Goal: Transaction & Acquisition: Purchase product/service

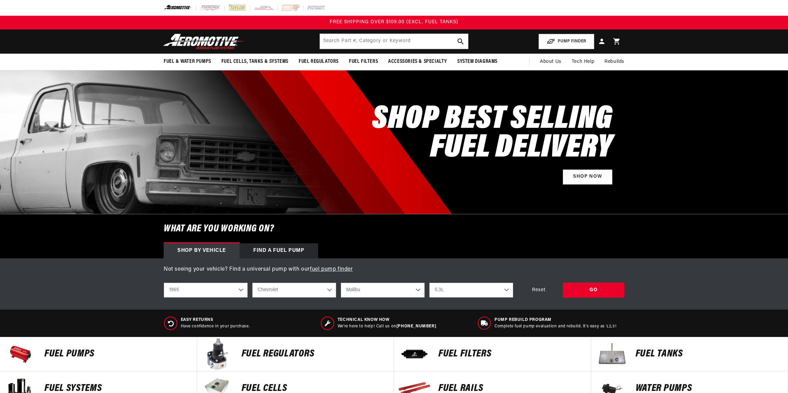
select select "1965"
select select "Chevrolet"
select select "Malibu"
select select "5.3L"
click at [576, 291] on div "GO" at bounding box center [594, 290] width 62 height 15
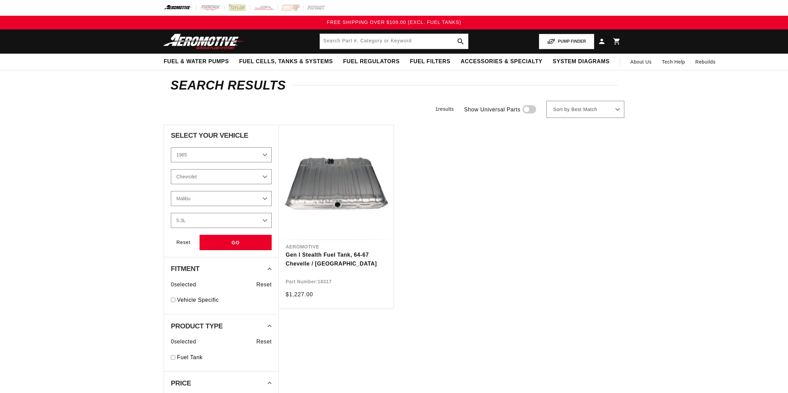
select select "1965"
select select "Chevrolet"
select select "Malibu"
select select "5.3L"
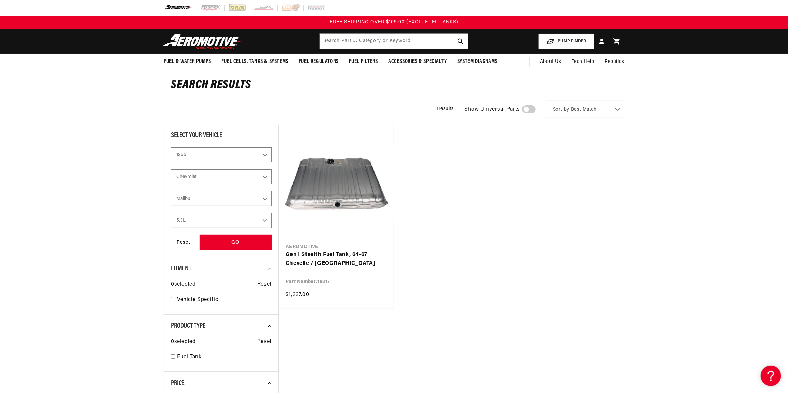
click at [345, 250] on link "Gen I Stealth Fuel Tank, 64-67 Chevelle / Malibu" at bounding box center [336, 258] width 101 height 17
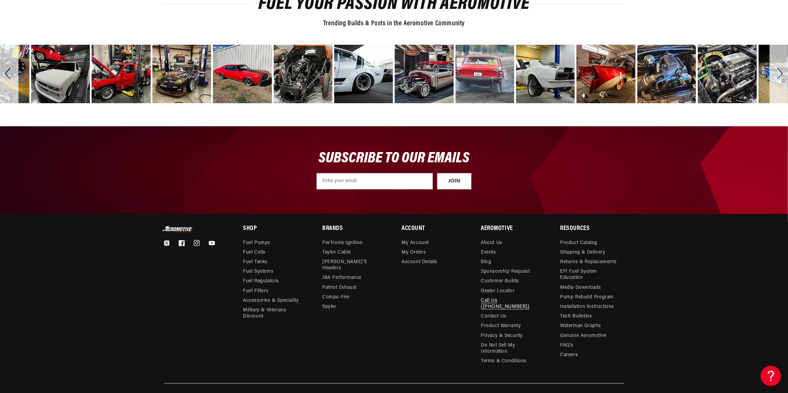
scroll to position [1265, 0]
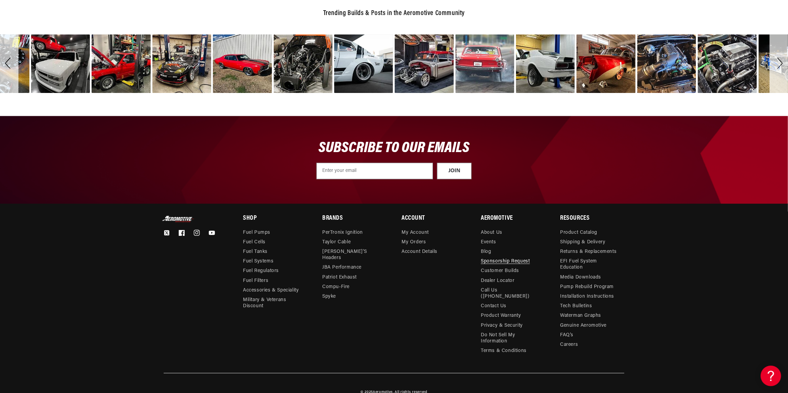
click at [519, 257] on link "Sponsorship Request" at bounding box center [505, 262] width 49 height 10
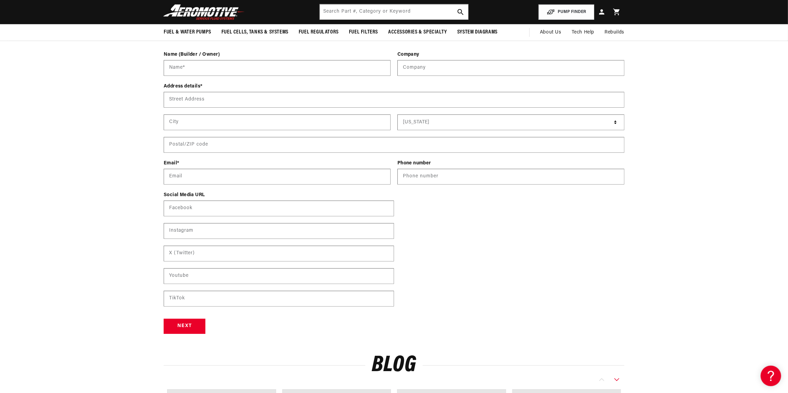
scroll to position [124, 0]
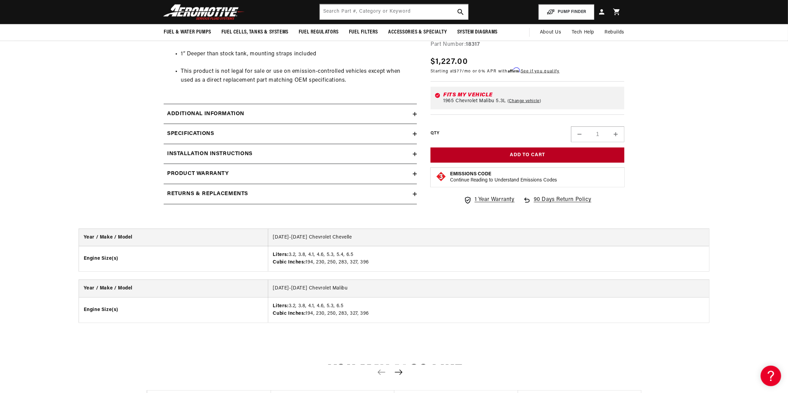
scroll to position [254, 0]
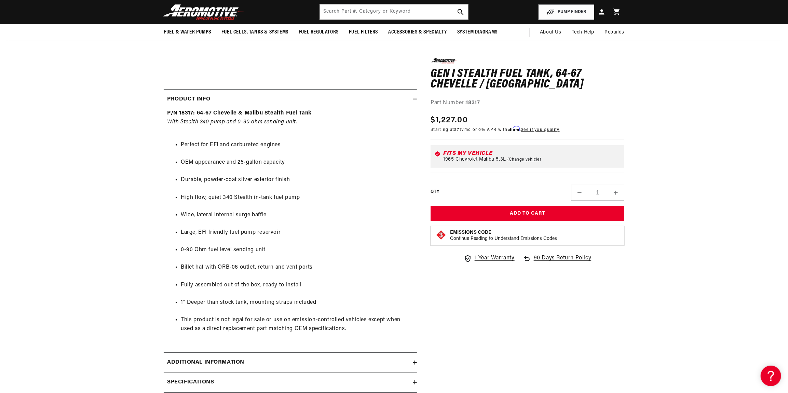
drag, startPoint x: 755, startPoint y: 138, endPoint x: 744, endPoint y: 135, distance: 11.2
click at [755, 138] on section "0.0 star rating Write a review Gen I Stealth Fuel Tank, 64-67 Chevelle / [GEOGR…" at bounding box center [394, 148] width 788 height 629
drag, startPoint x: 467, startPoint y: 102, endPoint x: 488, endPoint y: 103, distance: 20.9
click at [488, 103] on div "Part Number: 18317" at bounding box center [528, 102] width 194 height 9
copy strong "18317"
